Goal: Task Accomplishment & Management: Manage account settings

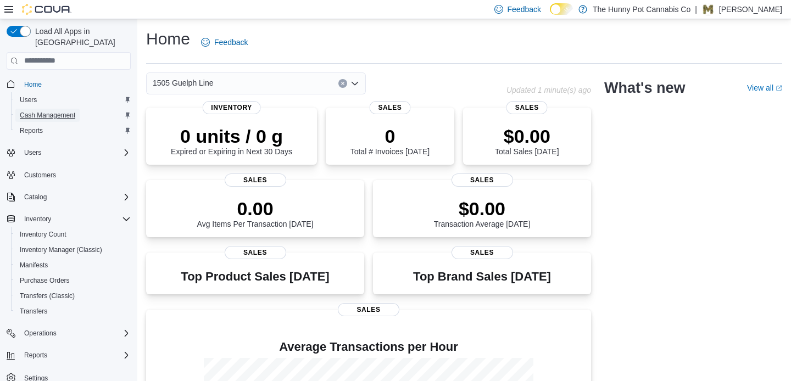
click at [57, 111] on span "Cash Management" at bounding box center [47, 115] width 55 height 9
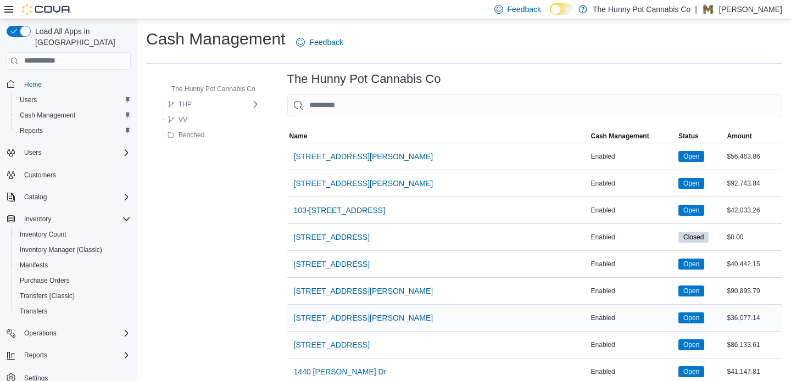
click at [425, 306] on div "[STREET_ADDRESS][PERSON_NAME]" at bounding box center [438, 318] width 302 height 26
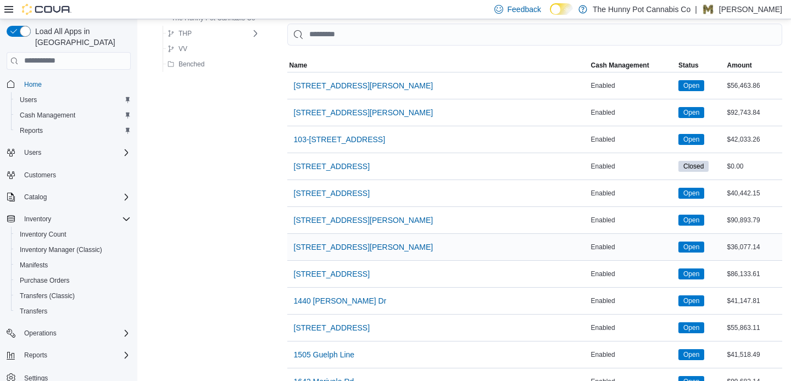
scroll to position [88, 0]
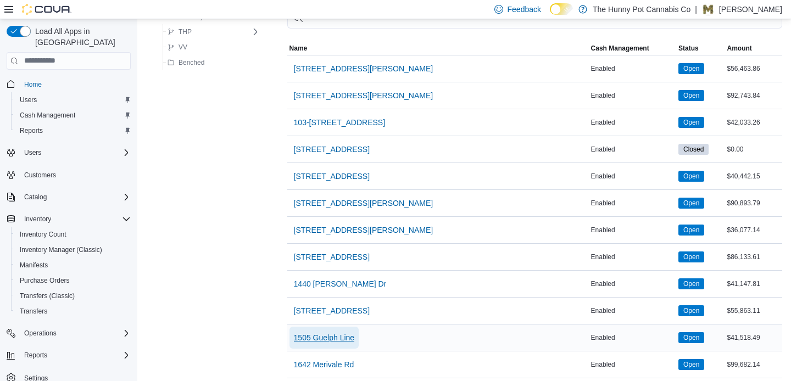
click at [335, 339] on span "1505 Guelph Line" at bounding box center [324, 337] width 61 height 11
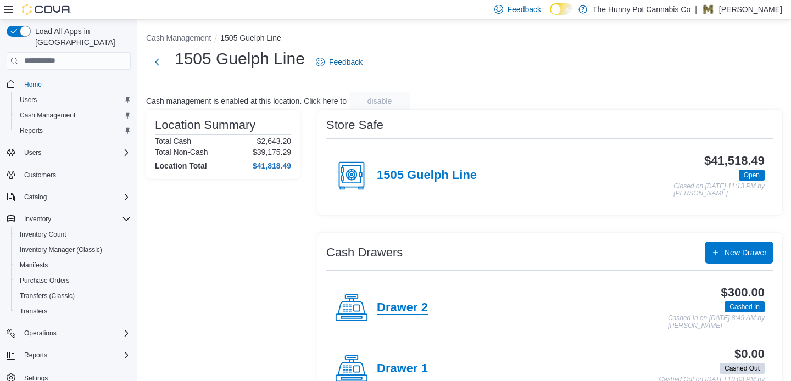
click at [421, 313] on h4 "Drawer 2" at bounding box center [402, 308] width 51 height 14
